Goal: Information Seeking & Learning: Learn about a topic

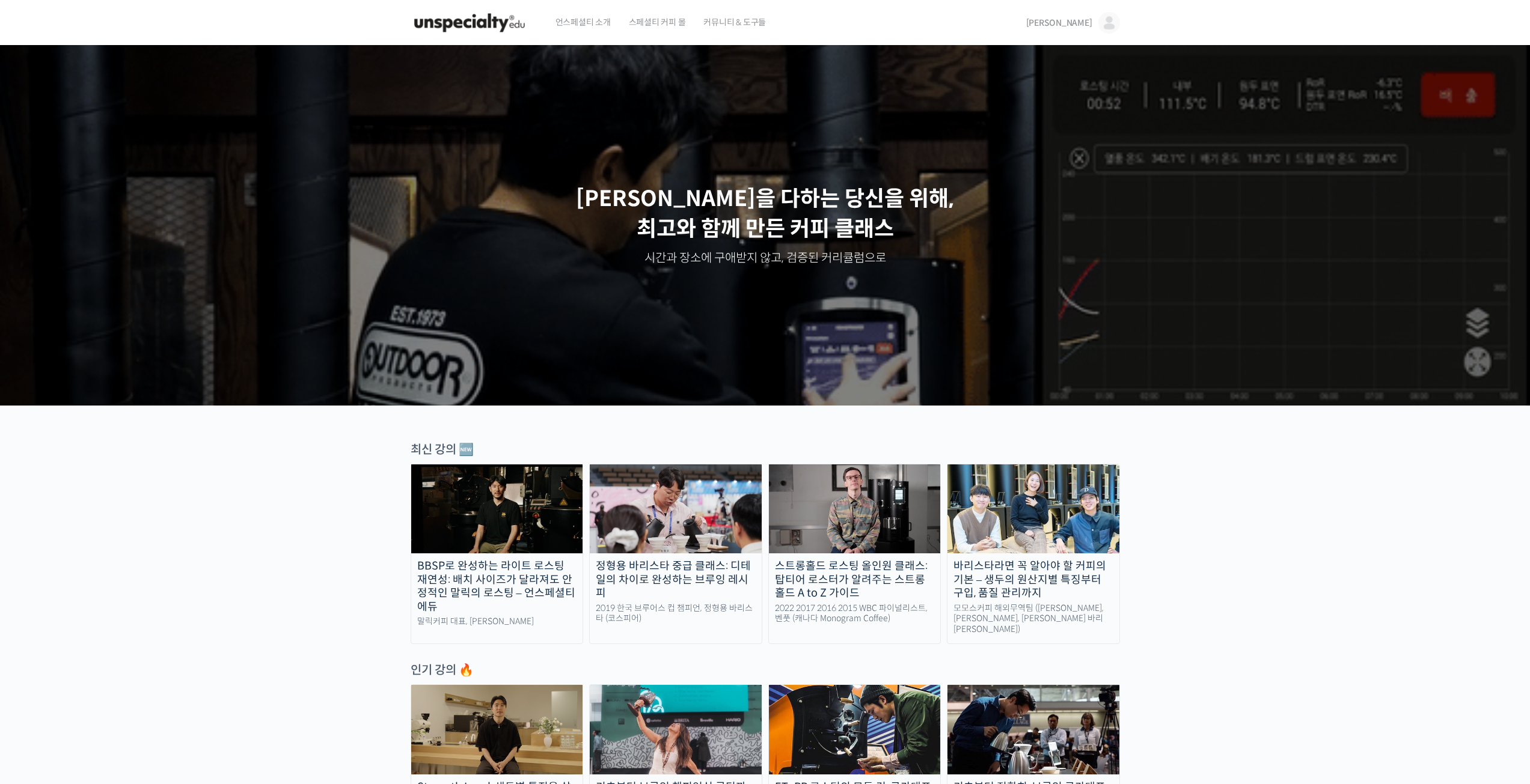
click at [1085, 28] on span "[PERSON_NAME]" at bounding box center [1059, 22] width 66 height 10
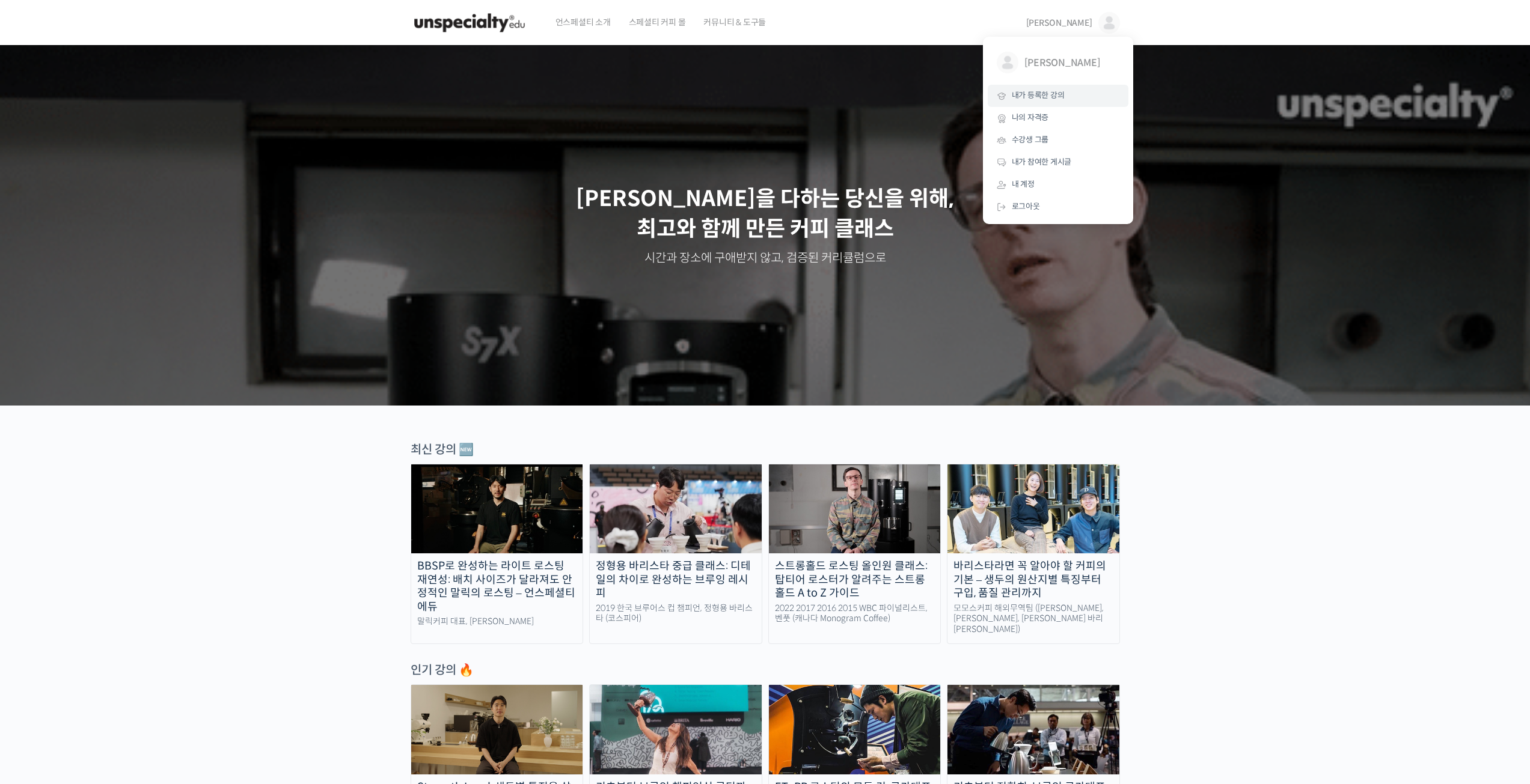
click at [1050, 94] on span "내가 등록한 강의" at bounding box center [1038, 95] width 53 height 10
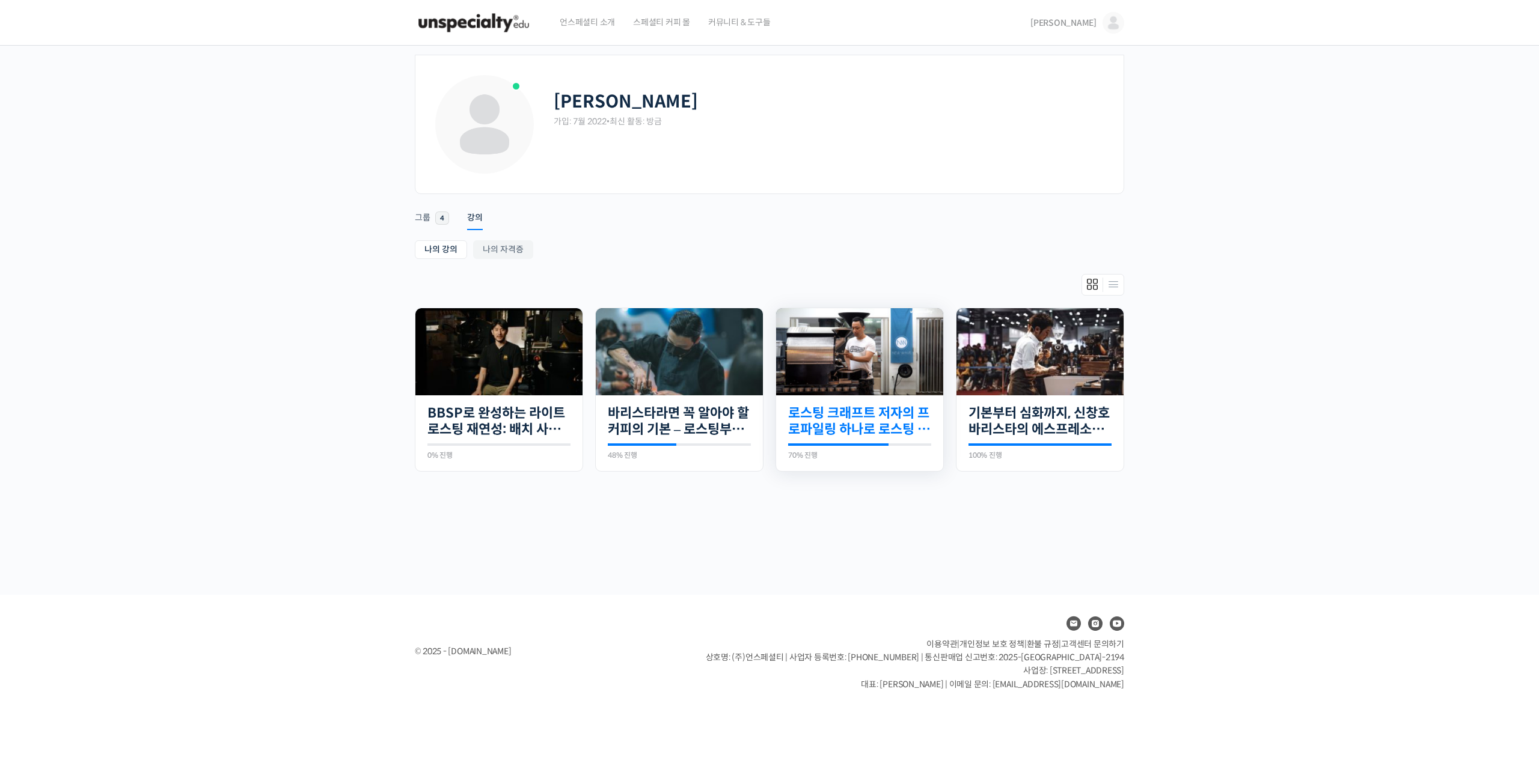
click at [906, 413] on link "로스팅 크래프트 저자의 프로파일링 하나로 로스팅 마스터하기" at bounding box center [859, 421] width 143 height 33
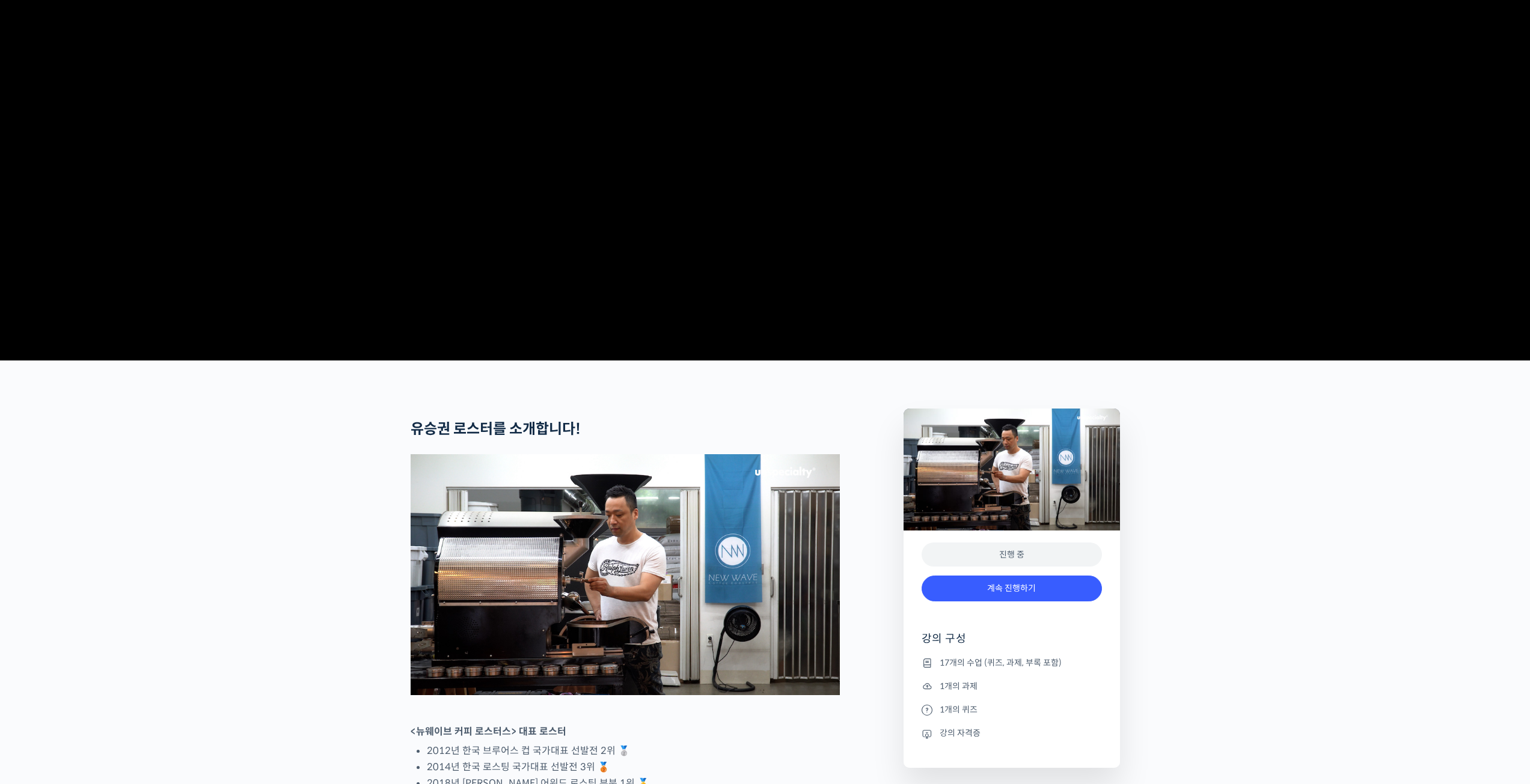
scroll to position [361, 0]
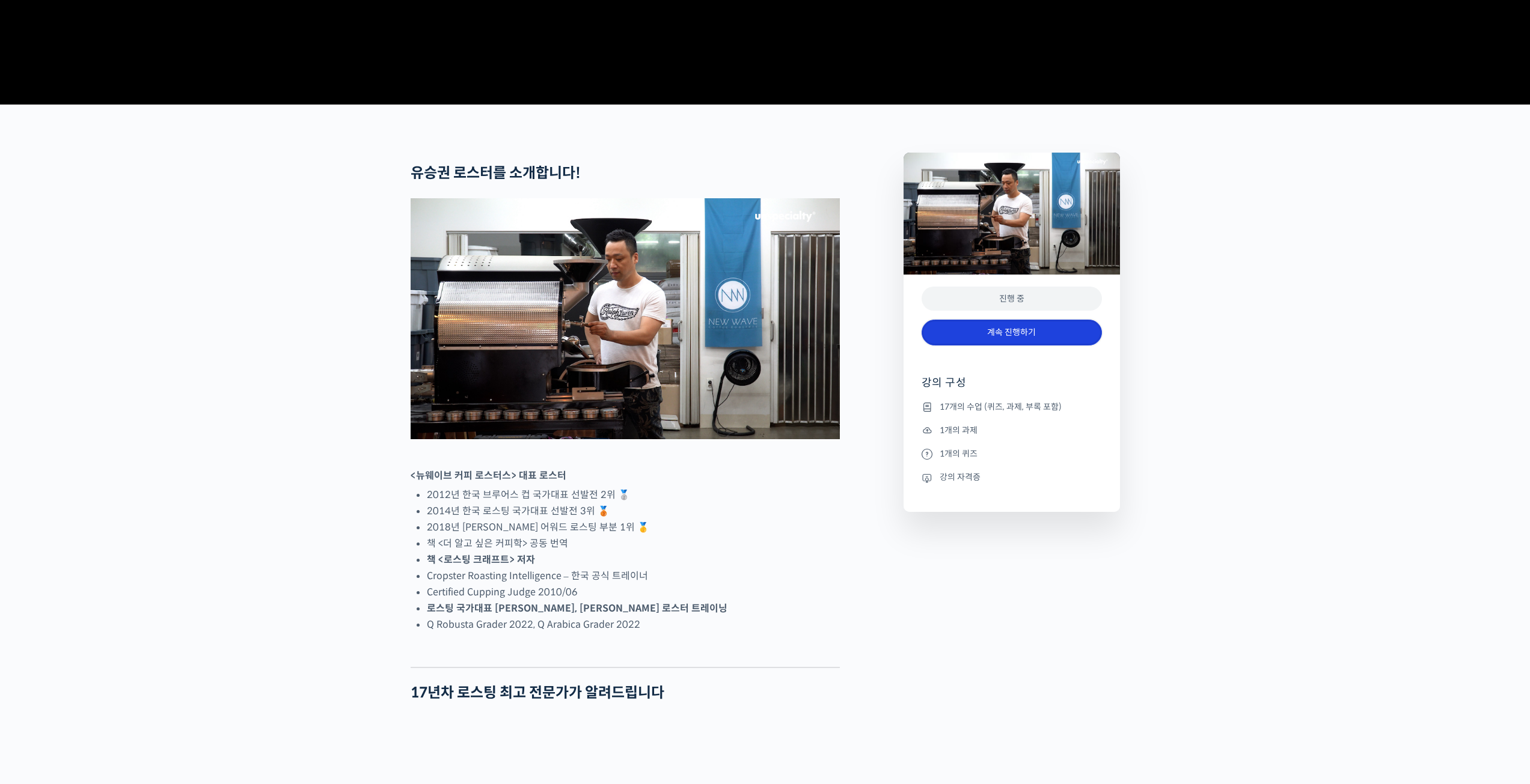
click at [972, 345] on link "계속 진행하기" at bounding box center [1011, 333] width 180 height 26
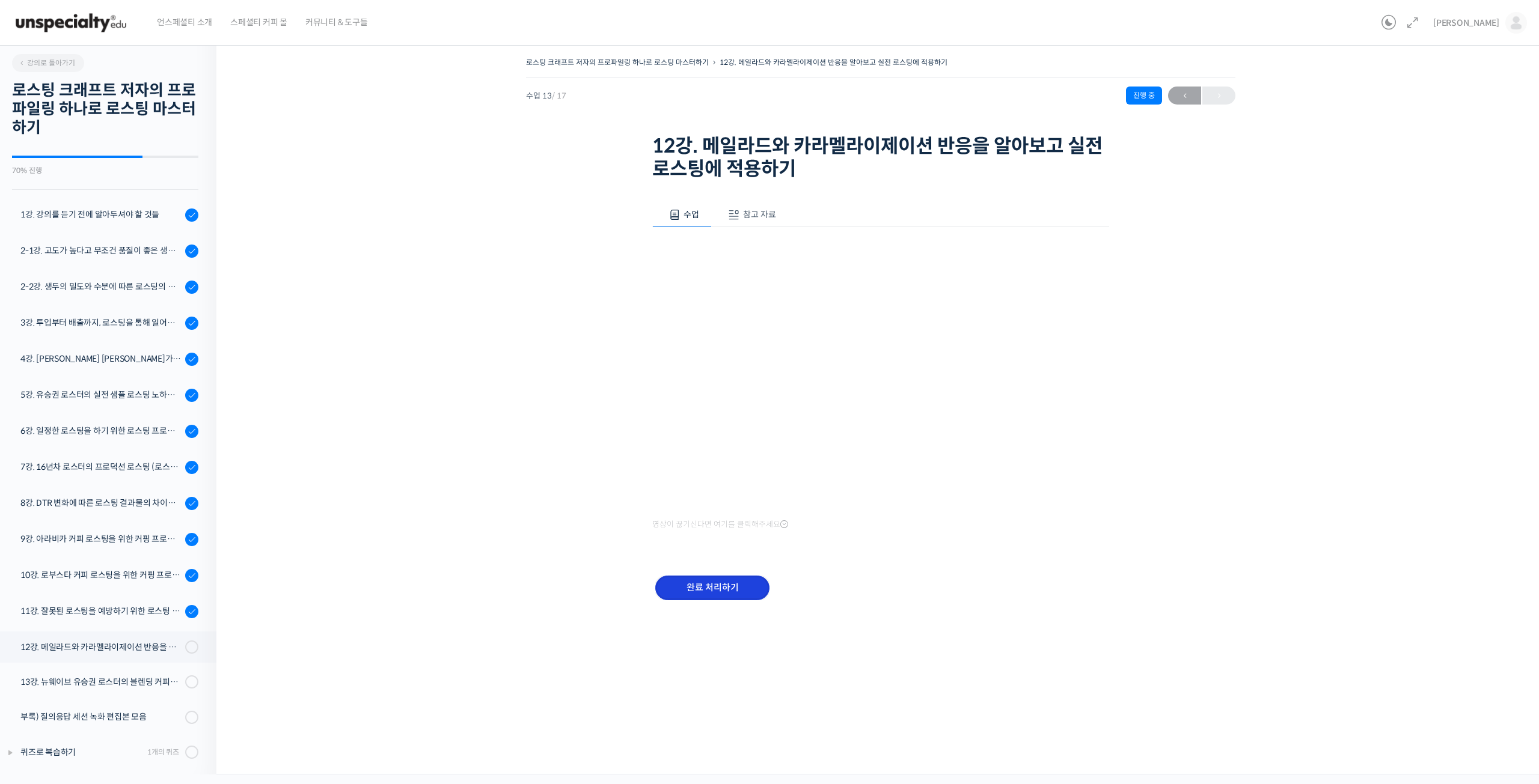
click at [726, 587] on input "완료 처리하기" at bounding box center [711, 588] width 114 height 24
